Goal: Task Accomplishment & Management: Use online tool/utility

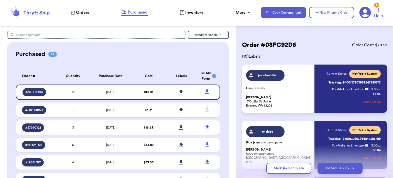
click at [38, 15] on icon at bounding box center [30, 13] width 41 height 14
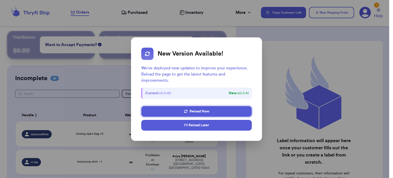
click at [197, 124] on button "I'll Reload Later" at bounding box center [196, 125] width 110 height 11
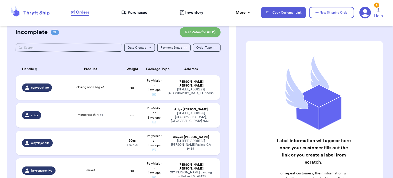
scroll to position [47, 0]
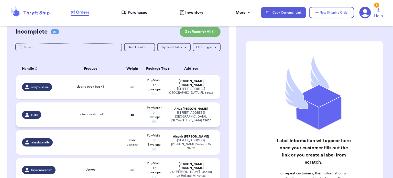
click at [111, 114] on div "motocross shirt + 4" at bounding box center [90, 115] width 55 height 6
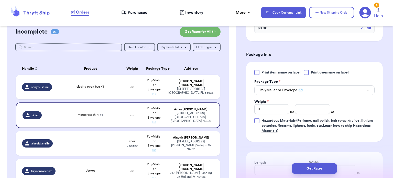
scroll to position [258, 0]
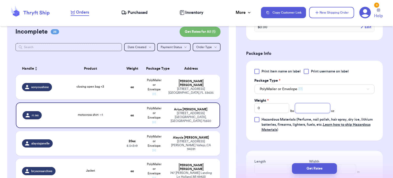
click at [311, 107] on input "number" at bounding box center [312, 108] width 35 height 10
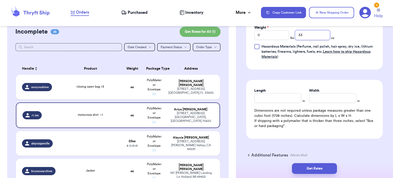
scroll to position [332, 0]
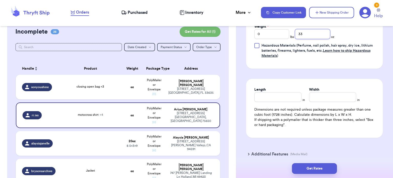
type input "33"
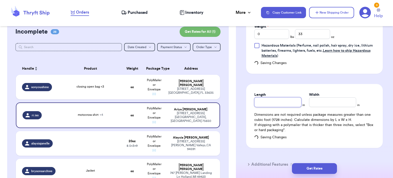
click at [278, 96] on div "Length" at bounding box center [277, 99] width 47 height 15
type input "14"
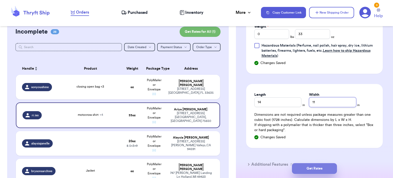
type input "11"
click at [321, 169] on button "Get Rates" at bounding box center [314, 168] width 45 height 11
type input "2"
type input "1"
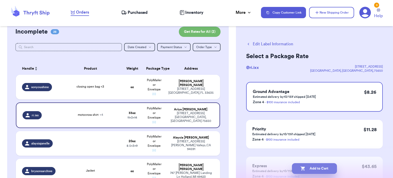
click at [316, 168] on button "Add to Cart" at bounding box center [314, 168] width 45 height 11
checkbox input "true"
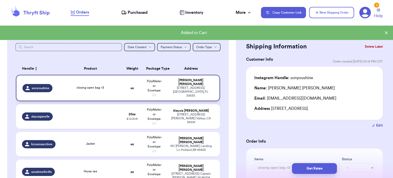
click at [130, 87] on strong "oz" at bounding box center [131, 87] width 3 height 3
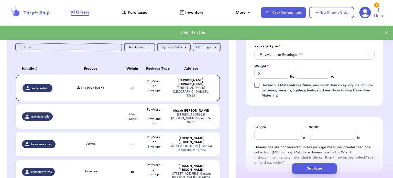
scroll to position [230, 0]
click at [305, 71] on input "number" at bounding box center [312, 74] width 35 height 10
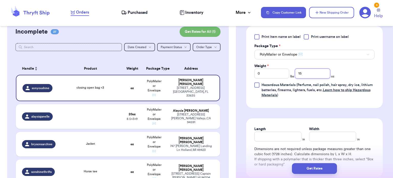
type input "15"
click at [259, 137] on input "Length" at bounding box center [277, 136] width 47 height 10
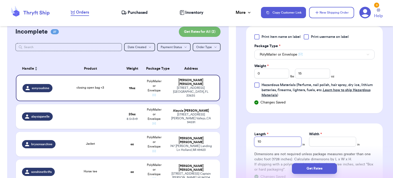
type input "10"
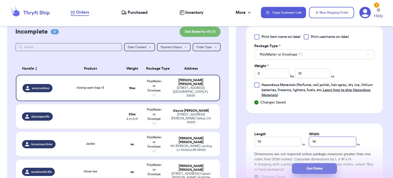
type input "14"
click at [309, 168] on button "Get Rates" at bounding box center [314, 168] width 45 height 11
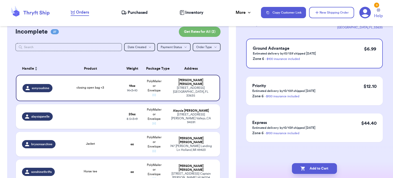
scroll to position [0, 0]
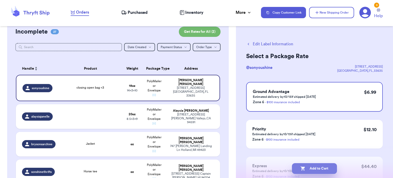
click at [302, 171] on button "Add to Cart" at bounding box center [314, 168] width 45 height 11
checkbox input "true"
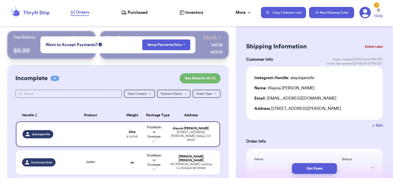
click at [323, 13] on button "New Shipping Order" at bounding box center [331, 12] width 45 height 11
type input "0"
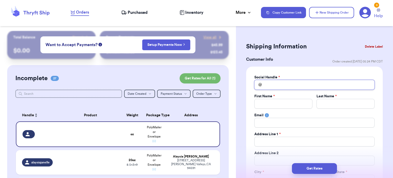
click at [266, 84] on input "Total Amount Paid" at bounding box center [314, 85] width 120 height 10
type input "t"
type input "th"
type input "thr"
type input "thri"
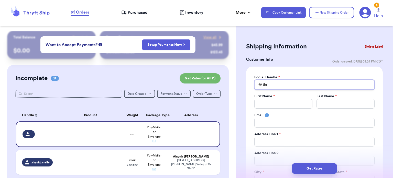
type input "thrif"
type input "thrift"
type input "thrifti"
type input "thriftin"
type input "thriftinw"
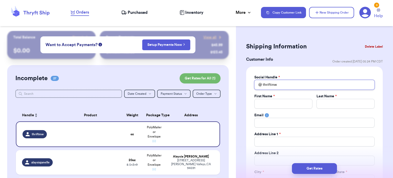
type input "thriftin"
type input "thrifti"
type input "thrift"
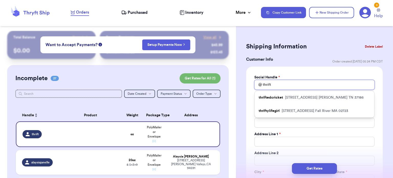
type input "thrif"
type input "thri"
type input "thr"
type input "th"
type input "t"
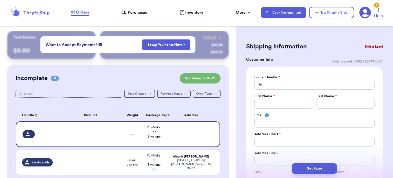
click at [369, 48] on button "Delete Label" at bounding box center [373, 46] width 22 height 11
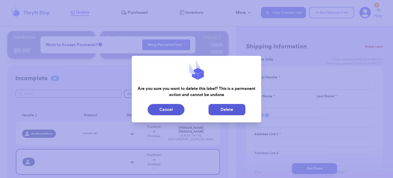
click at [223, 112] on button "Delete" at bounding box center [226, 109] width 37 height 11
type input "volcom set"
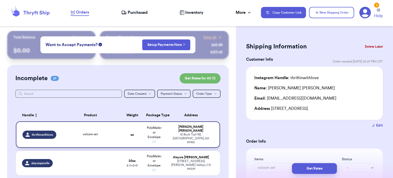
click at [153, 133] on span "PolyMailer or Envelope ✉️" at bounding box center [154, 134] width 15 height 17
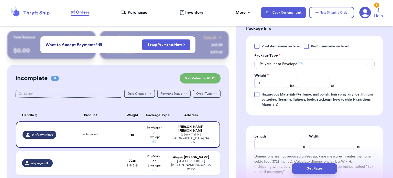
scroll to position [222, 0]
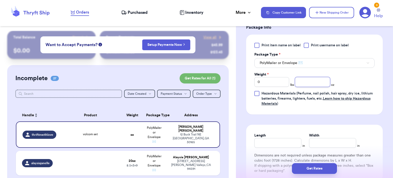
click at [305, 84] on input "number" at bounding box center [312, 82] width 35 height 10
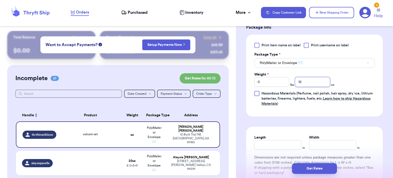
type input "12"
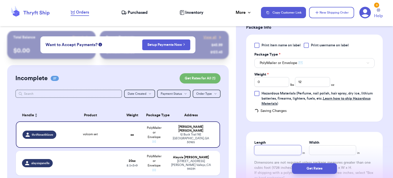
click at [292, 140] on div "Length" at bounding box center [277, 147] width 47 height 15
type input "10"
type input "14"
click at [308, 84] on input "12" at bounding box center [312, 82] width 35 height 10
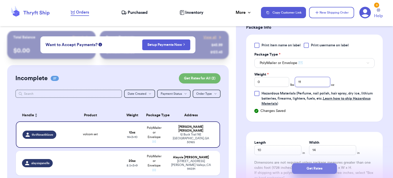
type input "11"
click at [325, 166] on button "Get Rates" at bounding box center [314, 168] width 45 height 11
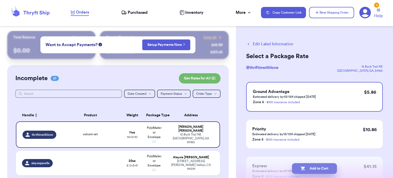
click at [324, 168] on button "Add to Cart" at bounding box center [314, 168] width 45 height 11
checkbox input "true"
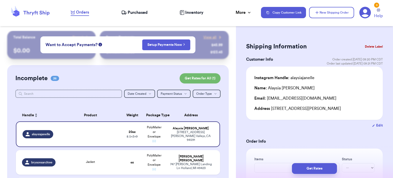
click at [27, 14] on icon at bounding box center [37, 13] width 26 height 5
